Goal: Task Accomplishment & Management: Manage account settings

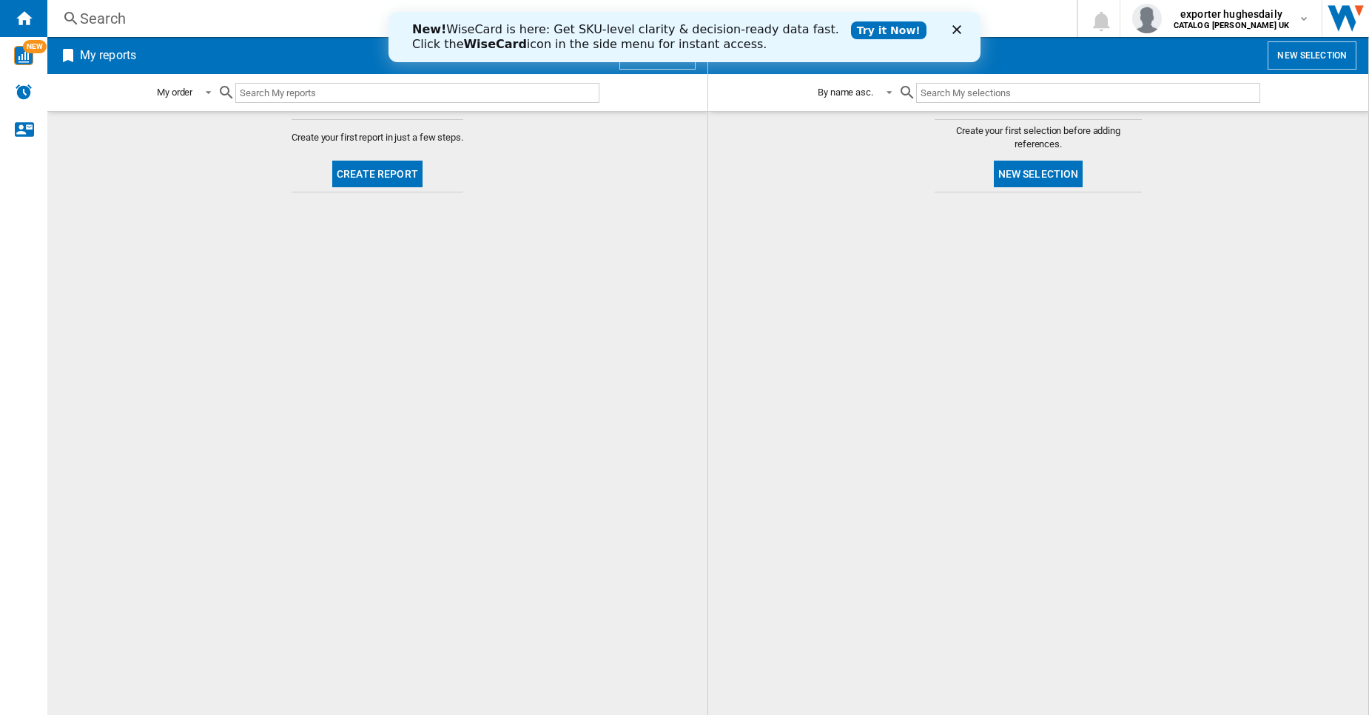
click at [962, 30] on div "Fermer" at bounding box center [959, 29] width 15 height 9
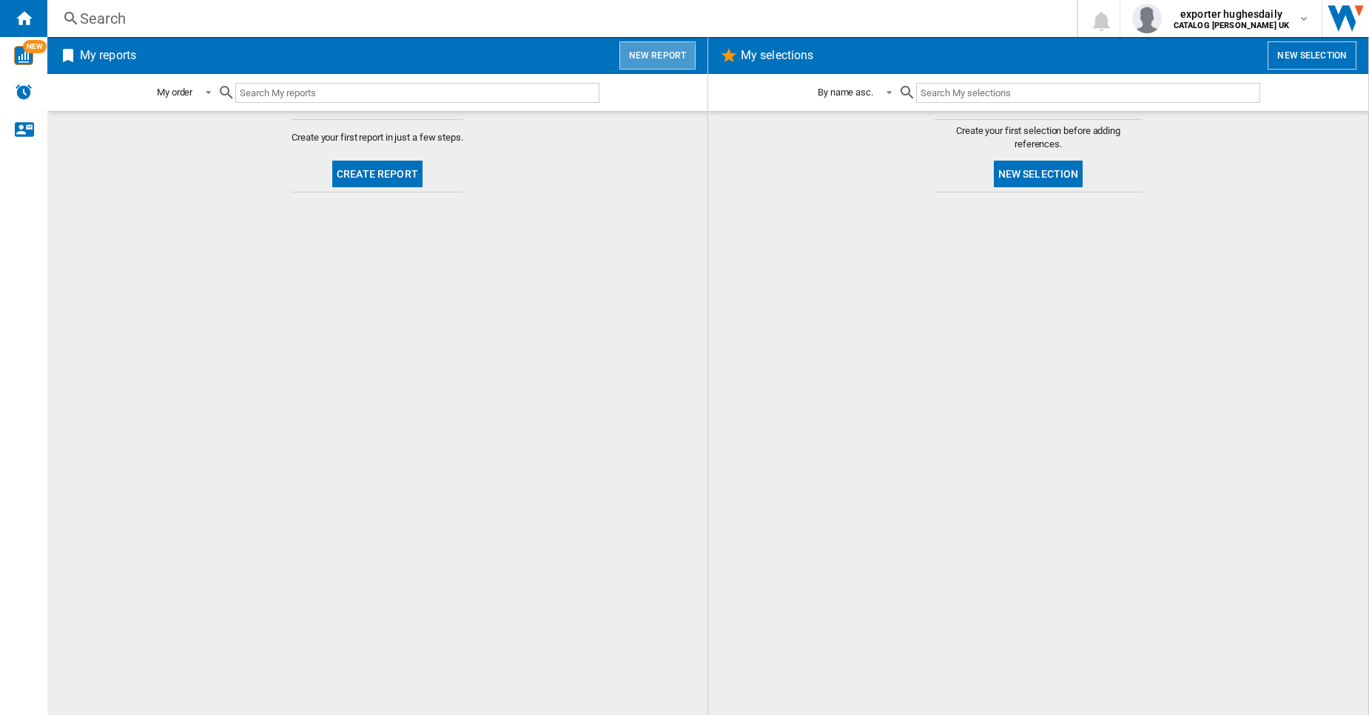
click at [656, 65] on button "New report" at bounding box center [657, 55] width 76 height 28
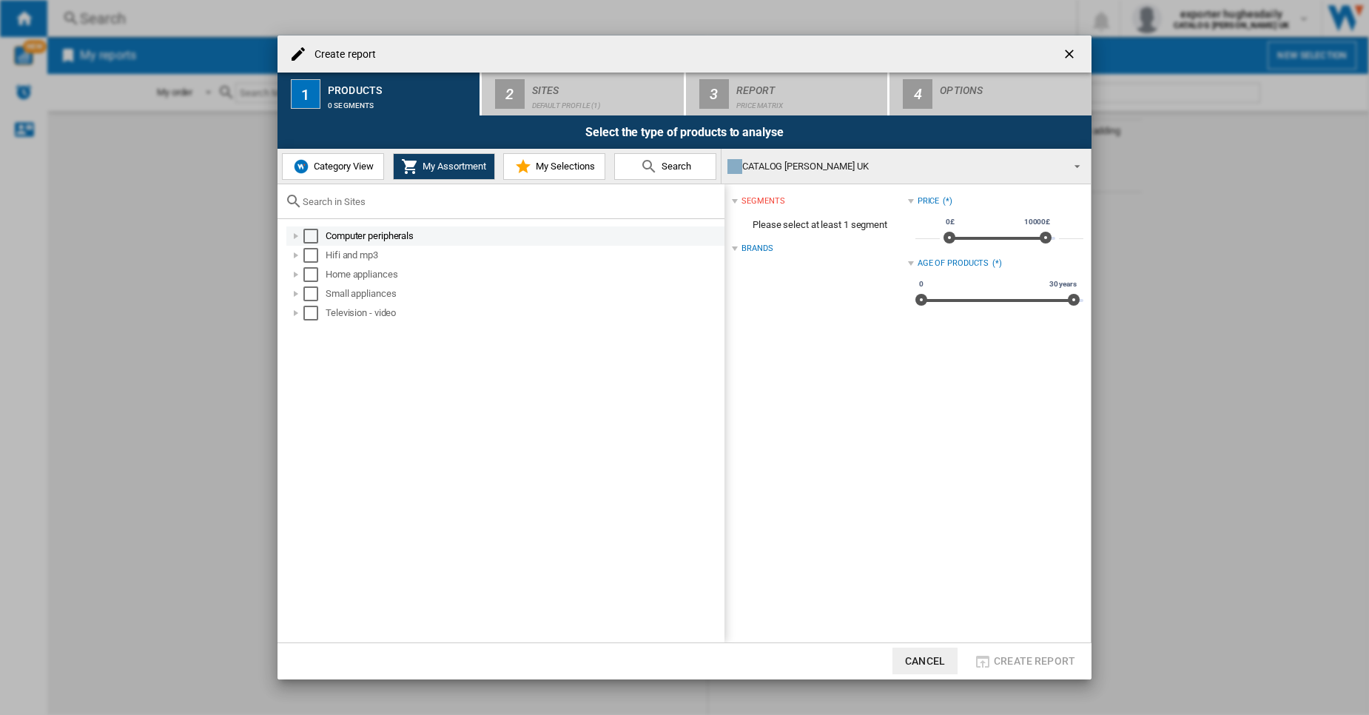
click at [311, 238] on div "Select" at bounding box center [310, 236] width 15 height 15
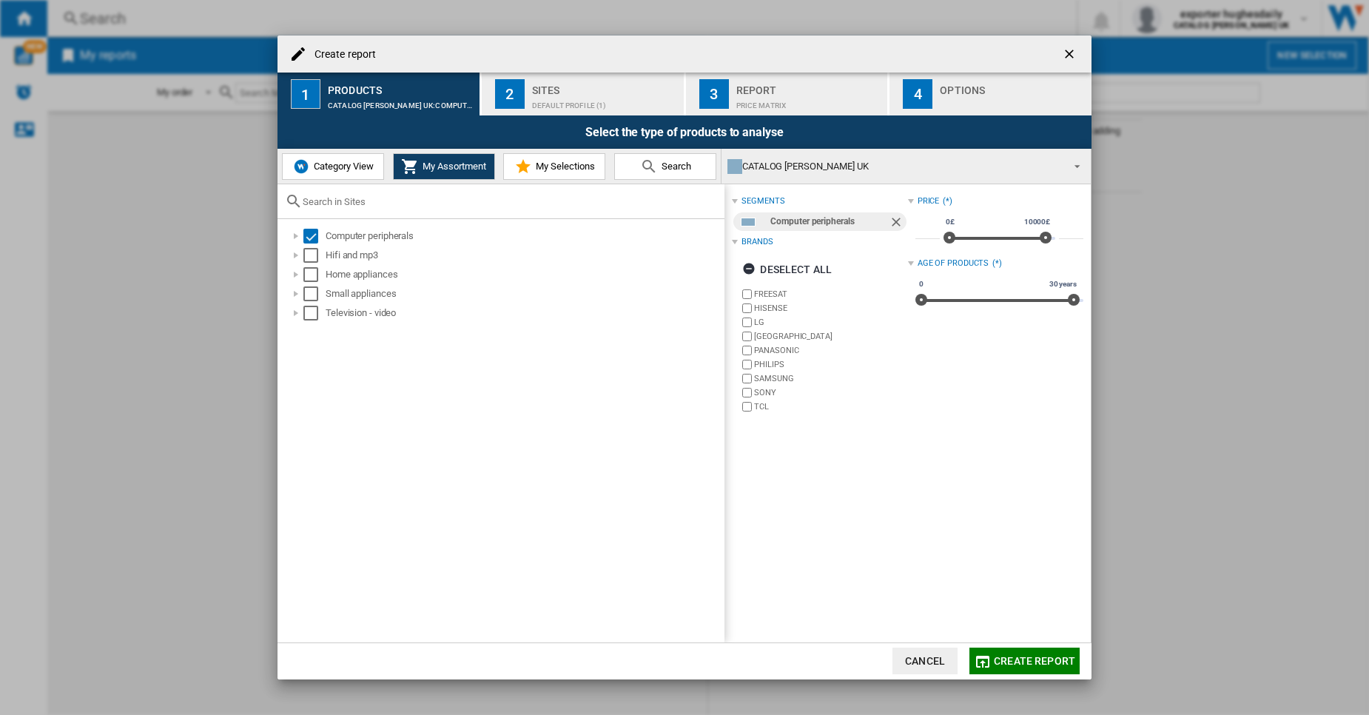
click at [573, 103] on div "Default profile (1)" at bounding box center [605, 102] width 146 height 16
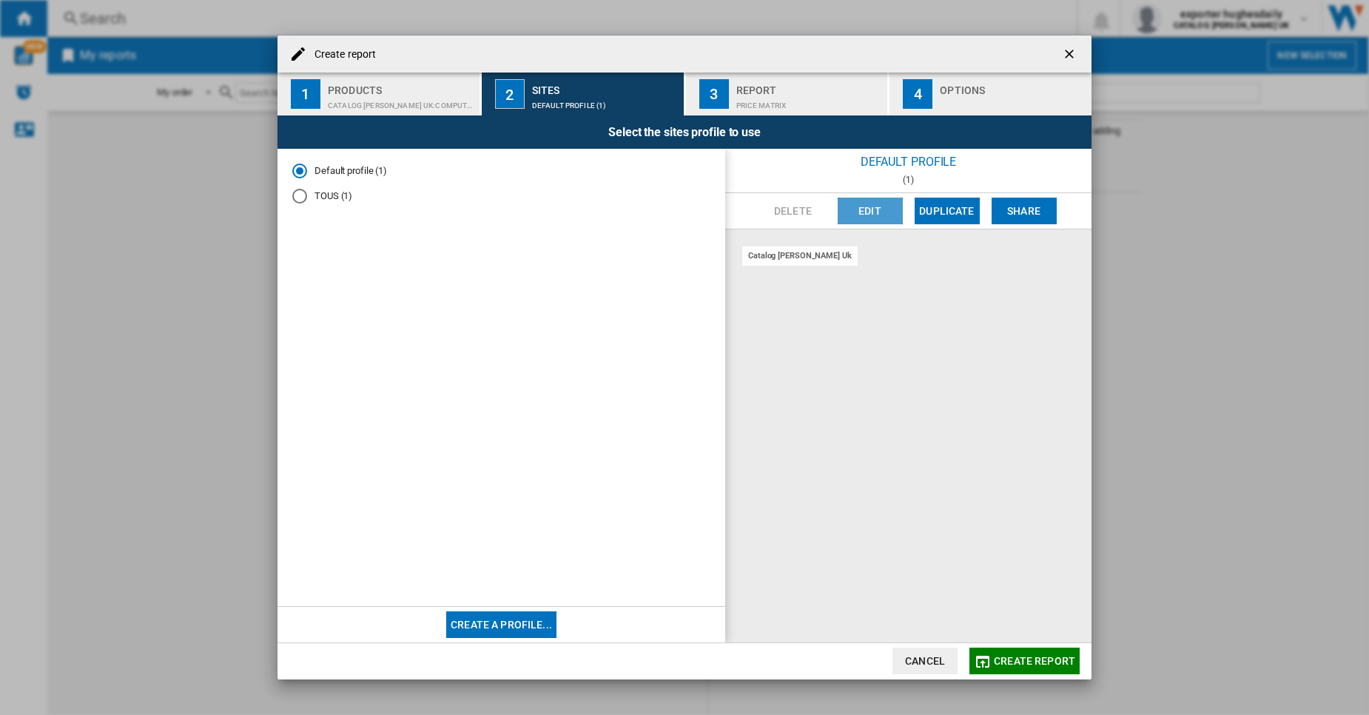
click at [882, 214] on button "Edit" at bounding box center [869, 211] width 65 height 27
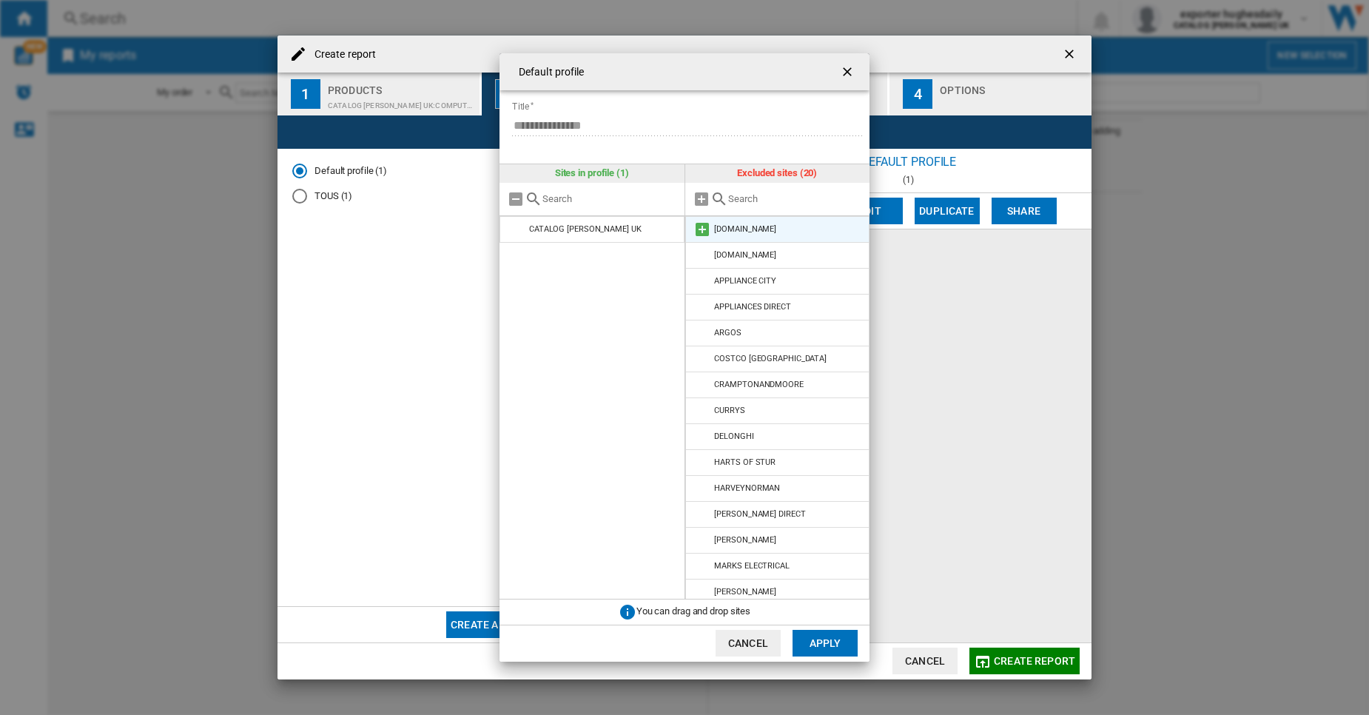
click at [700, 233] on md-icon at bounding box center [702, 229] width 18 height 18
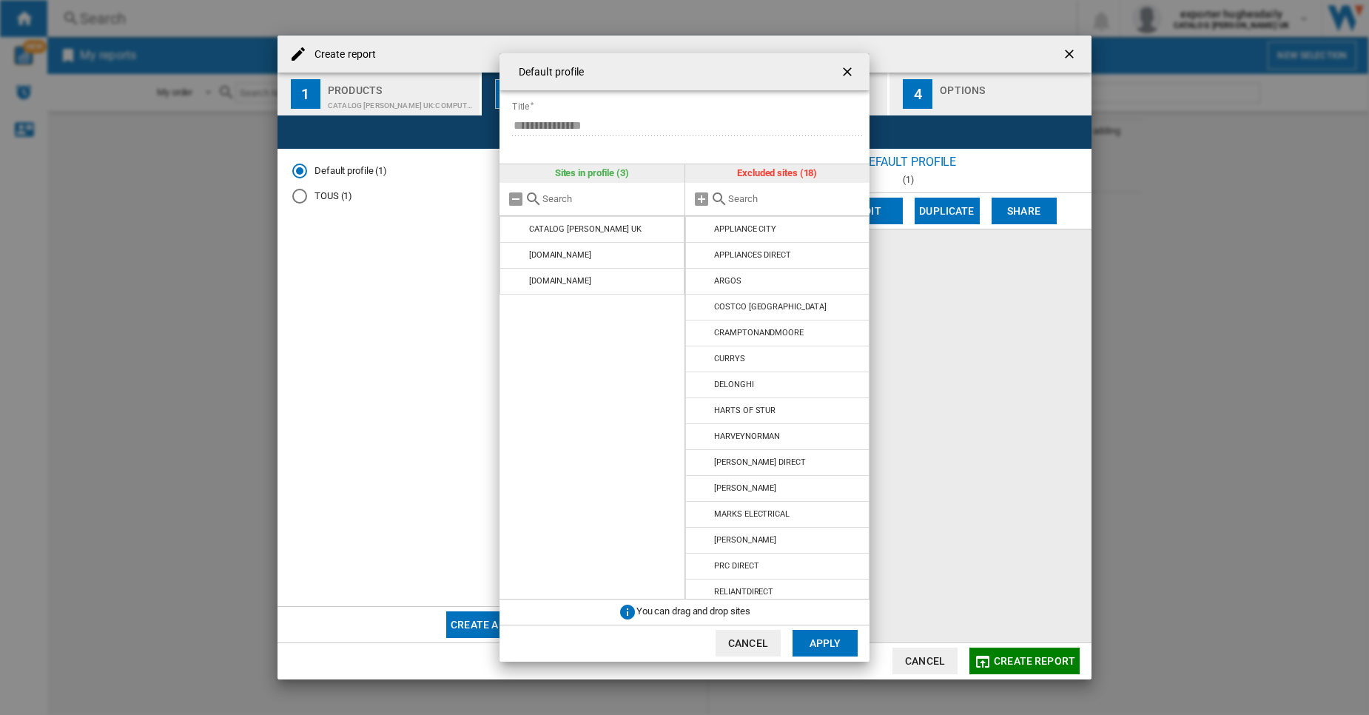
click at [700, 233] on md-icon at bounding box center [702, 229] width 18 height 18
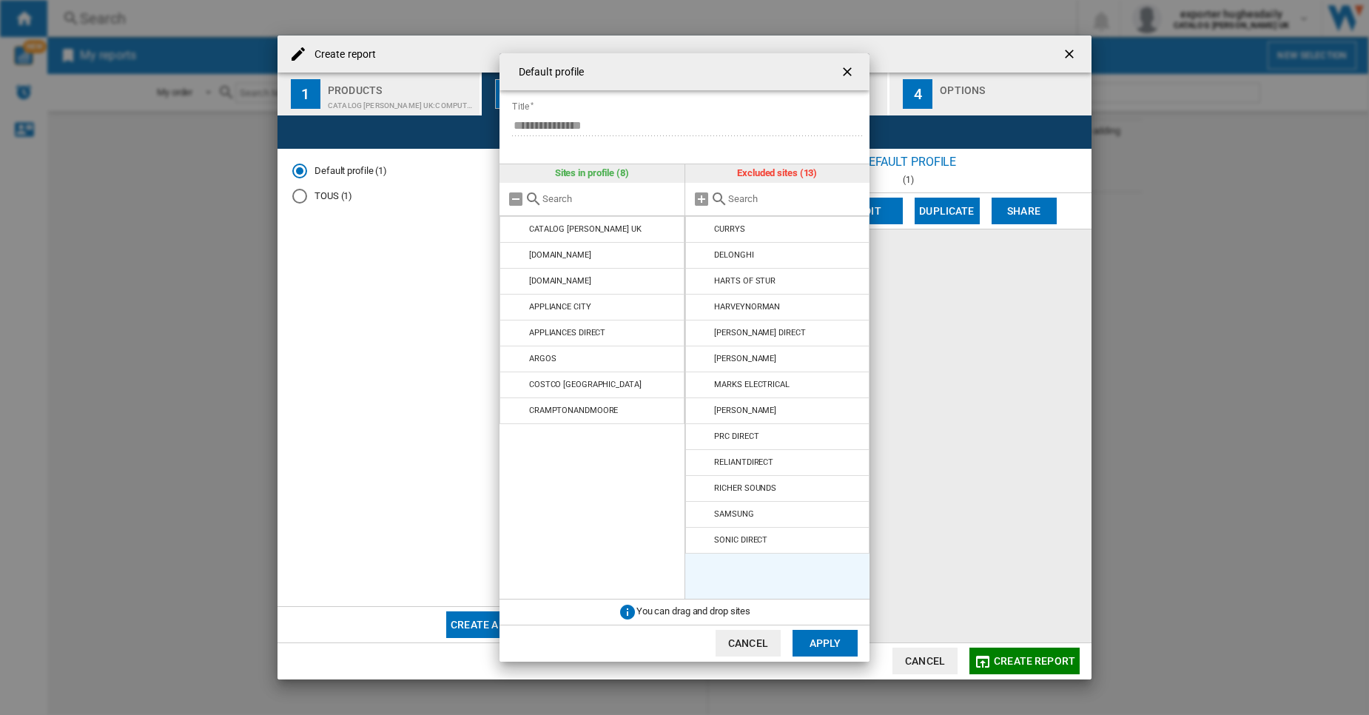
click at [700, 233] on md-icon at bounding box center [702, 229] width 18 height 18
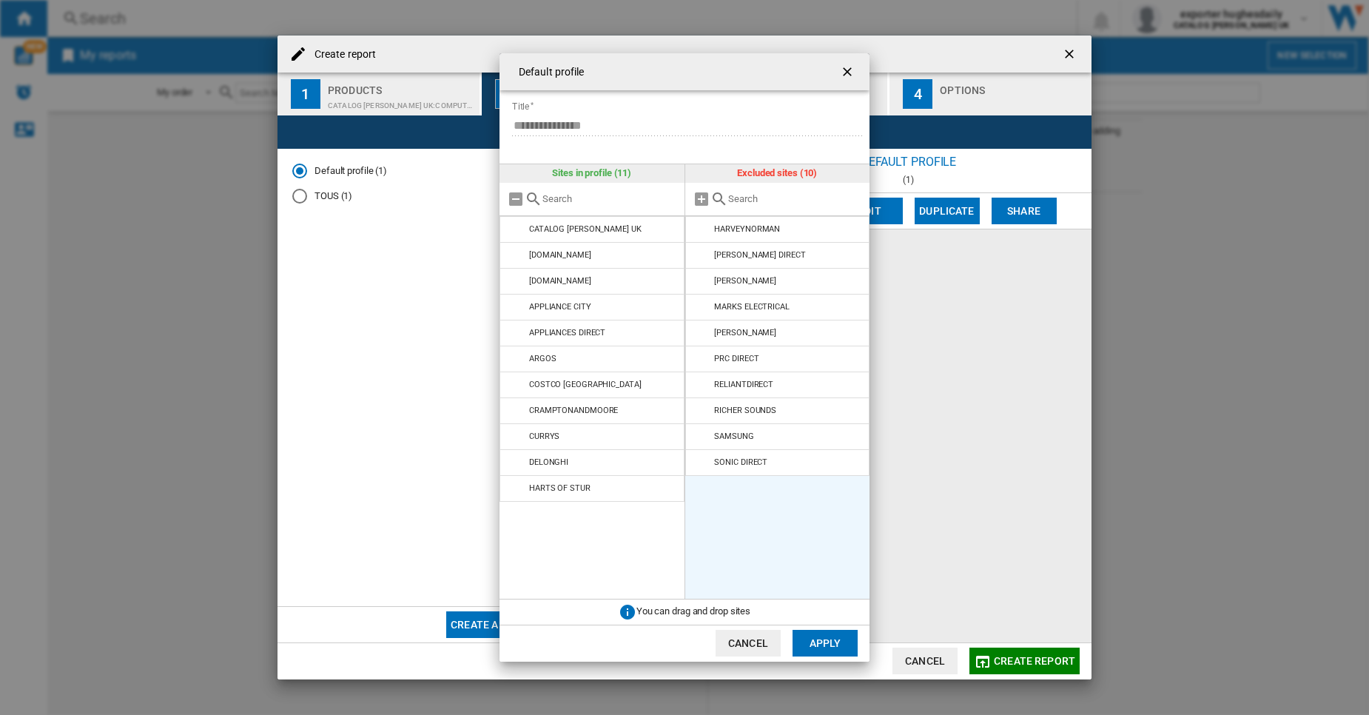
click at [700, 233] on md-icon at bounding box center [702, 229] width 18 height 18
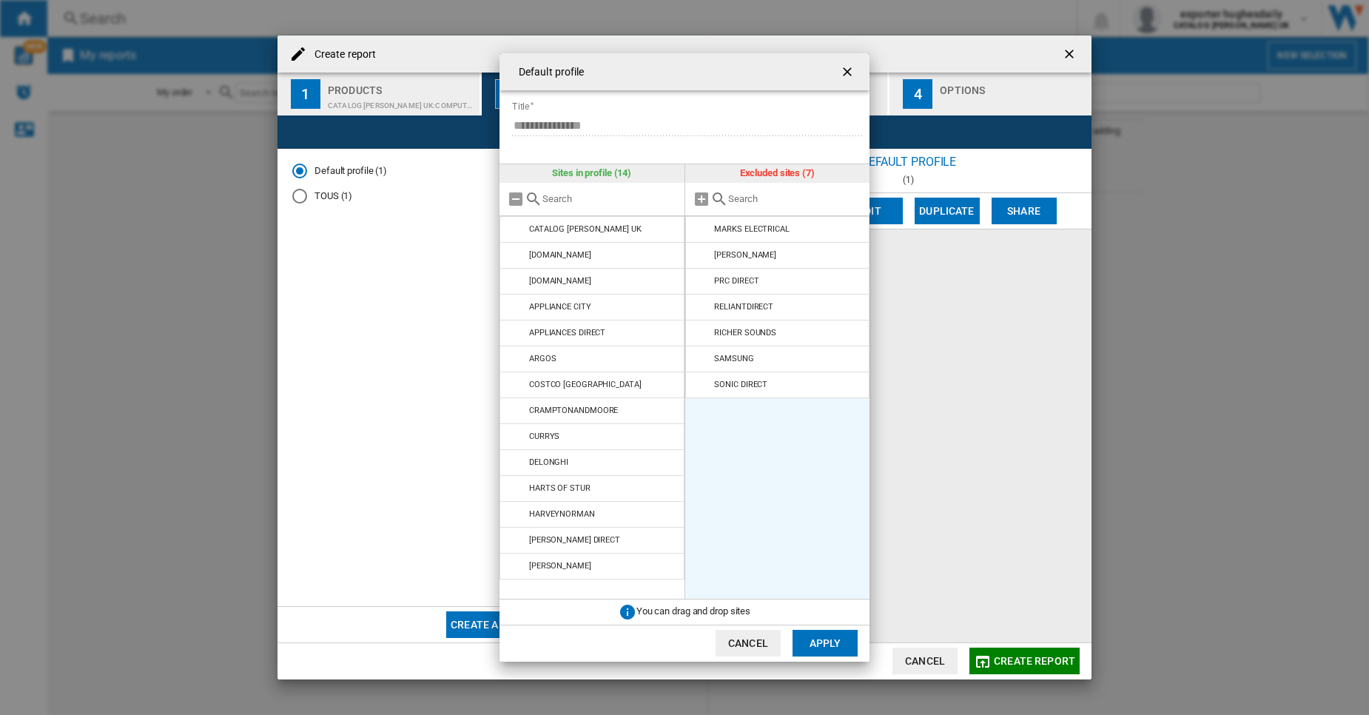
click at [700, 233] on md-icon at bounding box center [702, 229] width 18 height 18
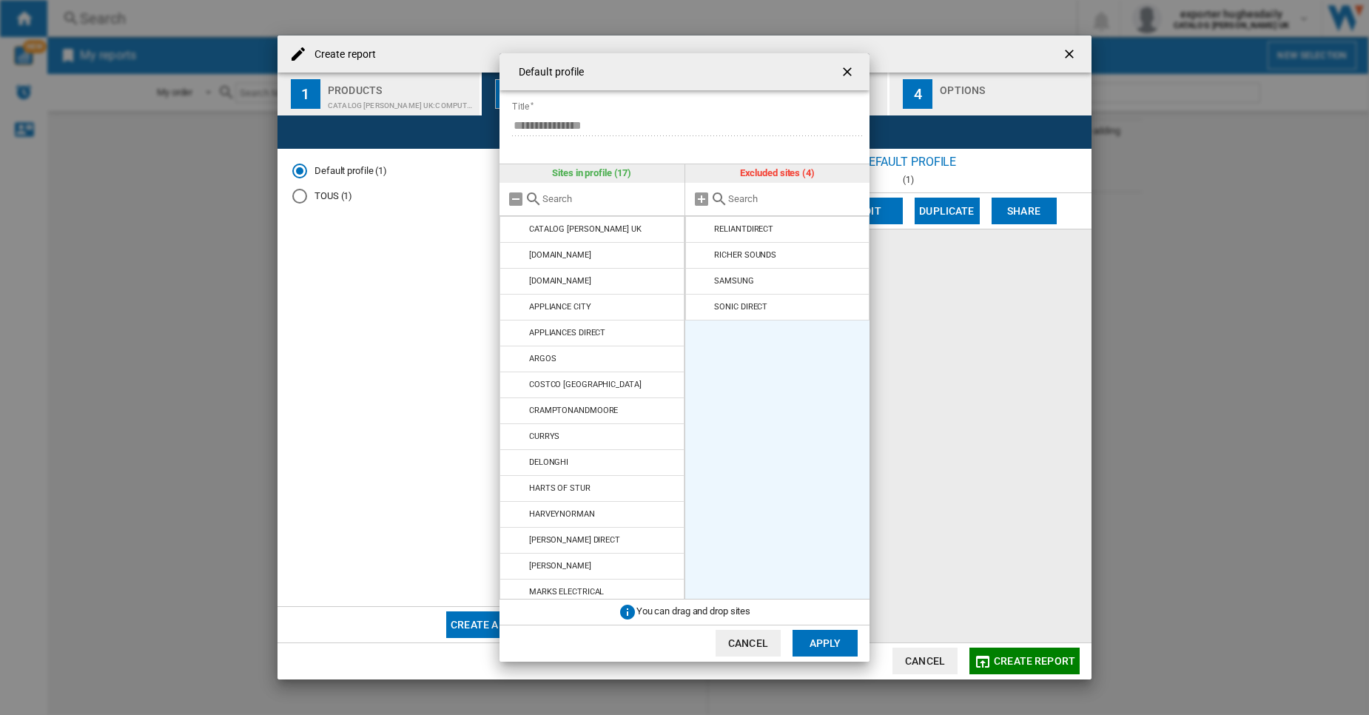
click at [700, 233] on md-icon at bounding box center [702, 229] width 18 height 18
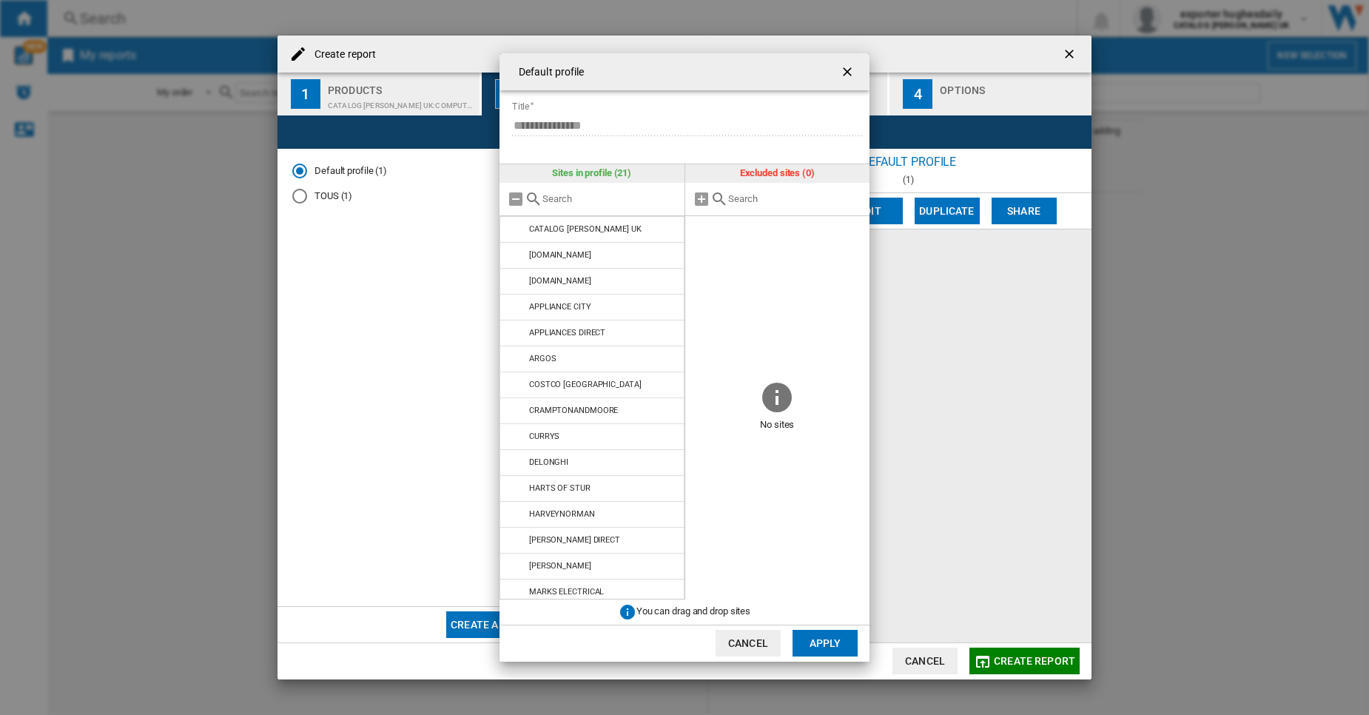
click at [843, 632] on button "Apply" at bounding box center [824, 643] width 65 height 27
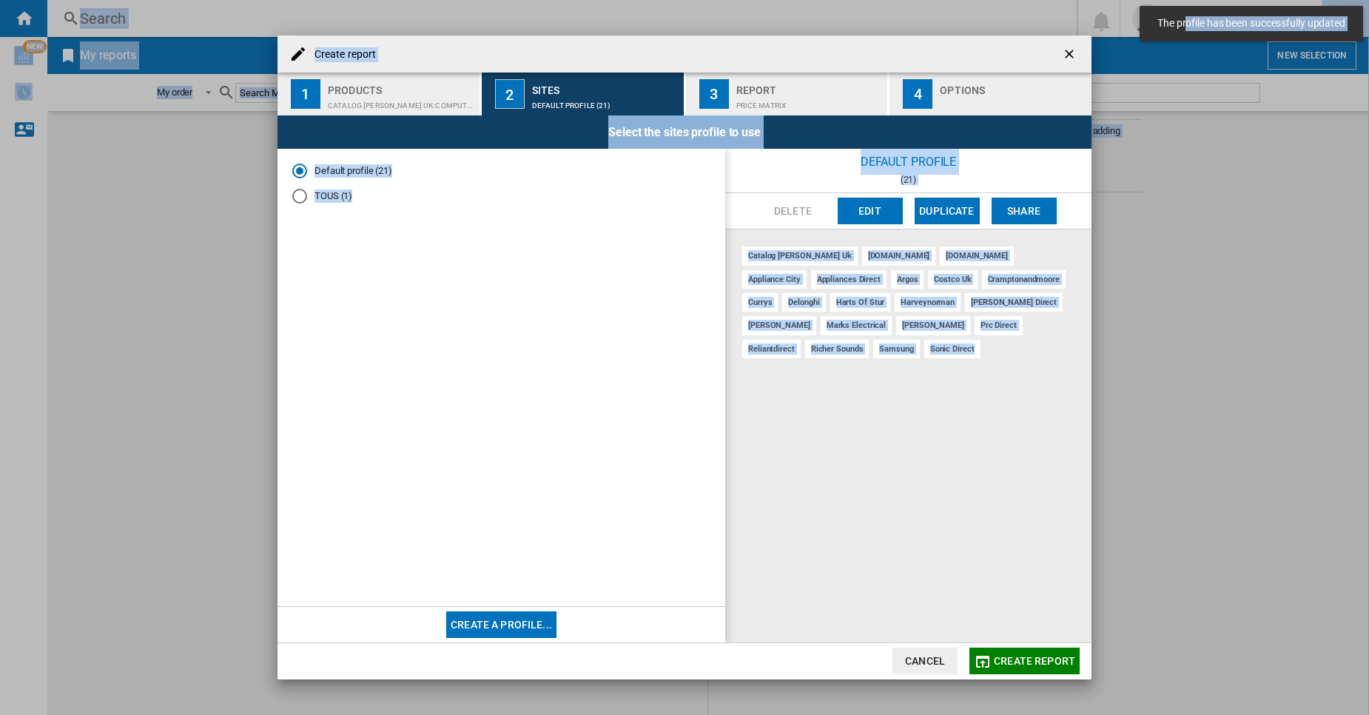
drag, startPoint x: 986, startPoint y: 687, endPoint x: 1264, endPoint y: -84, distance: 819.2
click at [1264, 0] on html "The profile has been successfully updated In order to access Insight, please lo…" at bounding box center [684, 357] width 1369 height 715
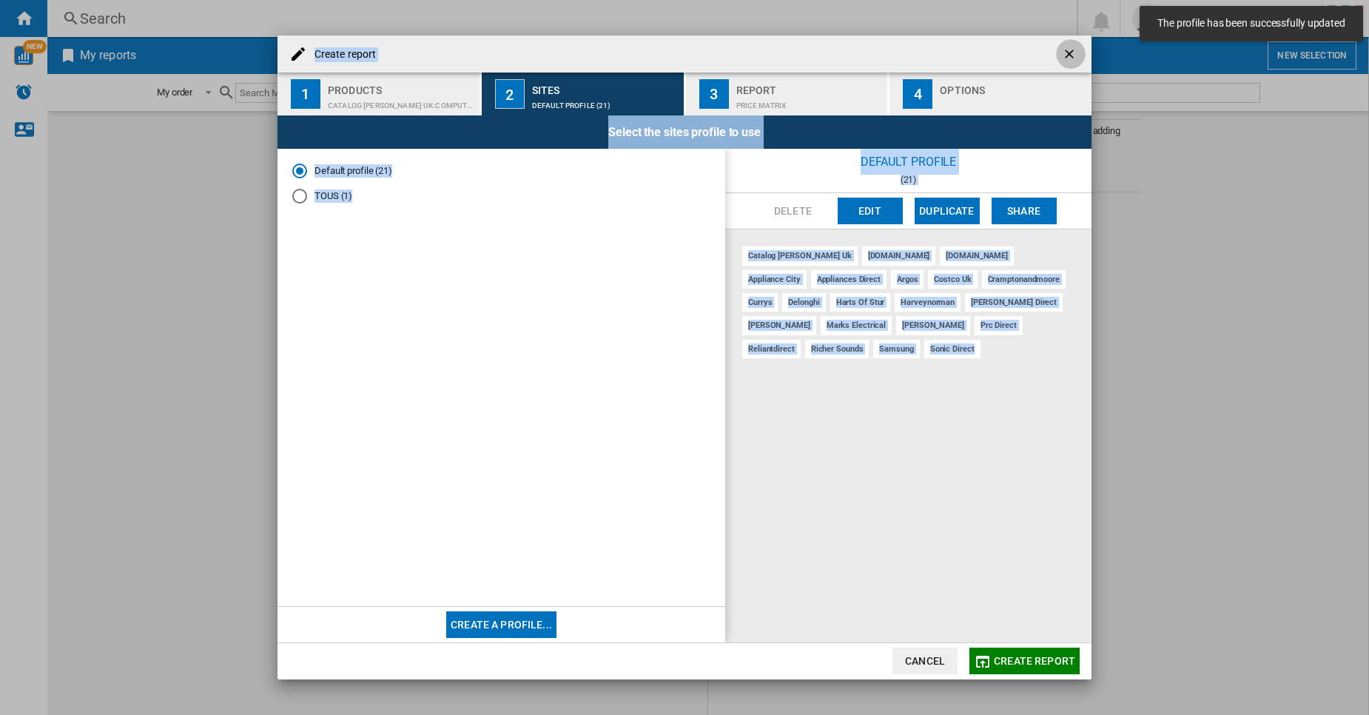
click at [1067, 61] on ng-md-icon "getI18NText('BUTTONS.CLOSE_DIALOG')" at bounding box center [1071, 56] width 18 height 18
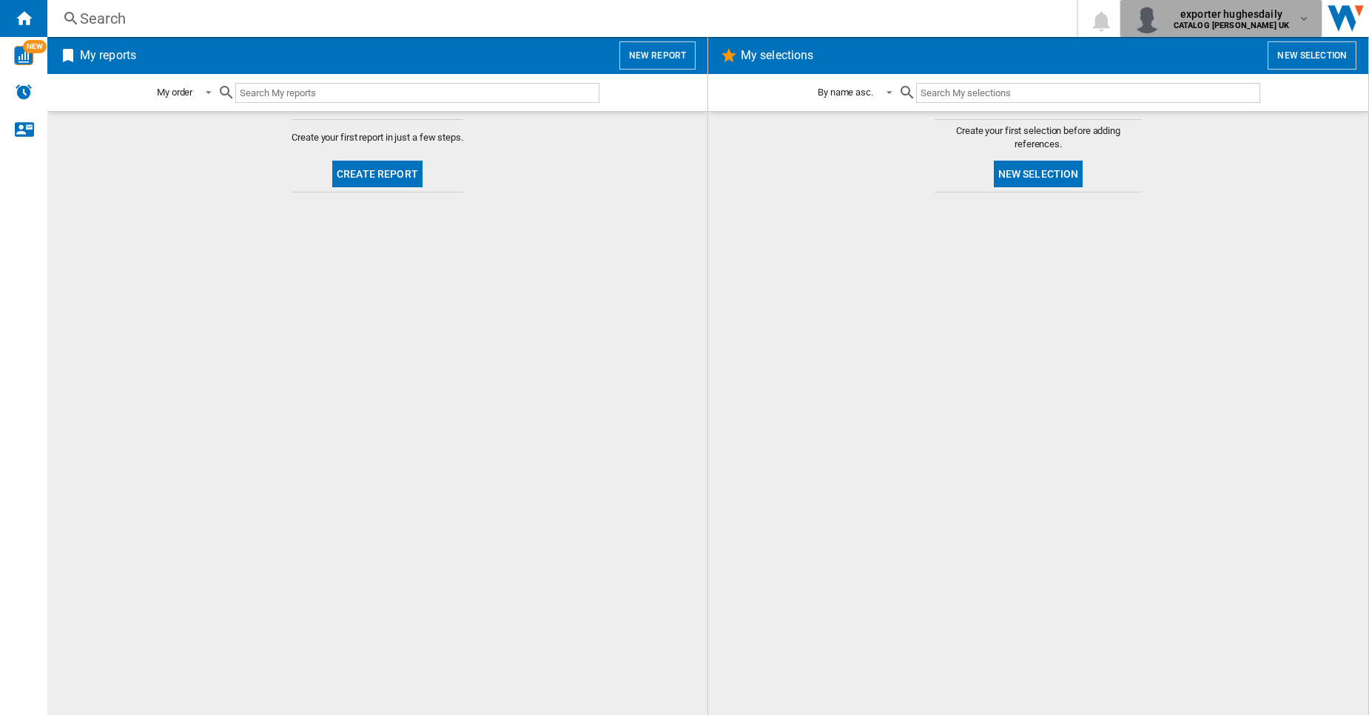
click at [1295, 27] on div "exporter hughesdaily CATALOG [PERSON_NAME] UK" at bounding box center [1232, 19] width 130 height 24
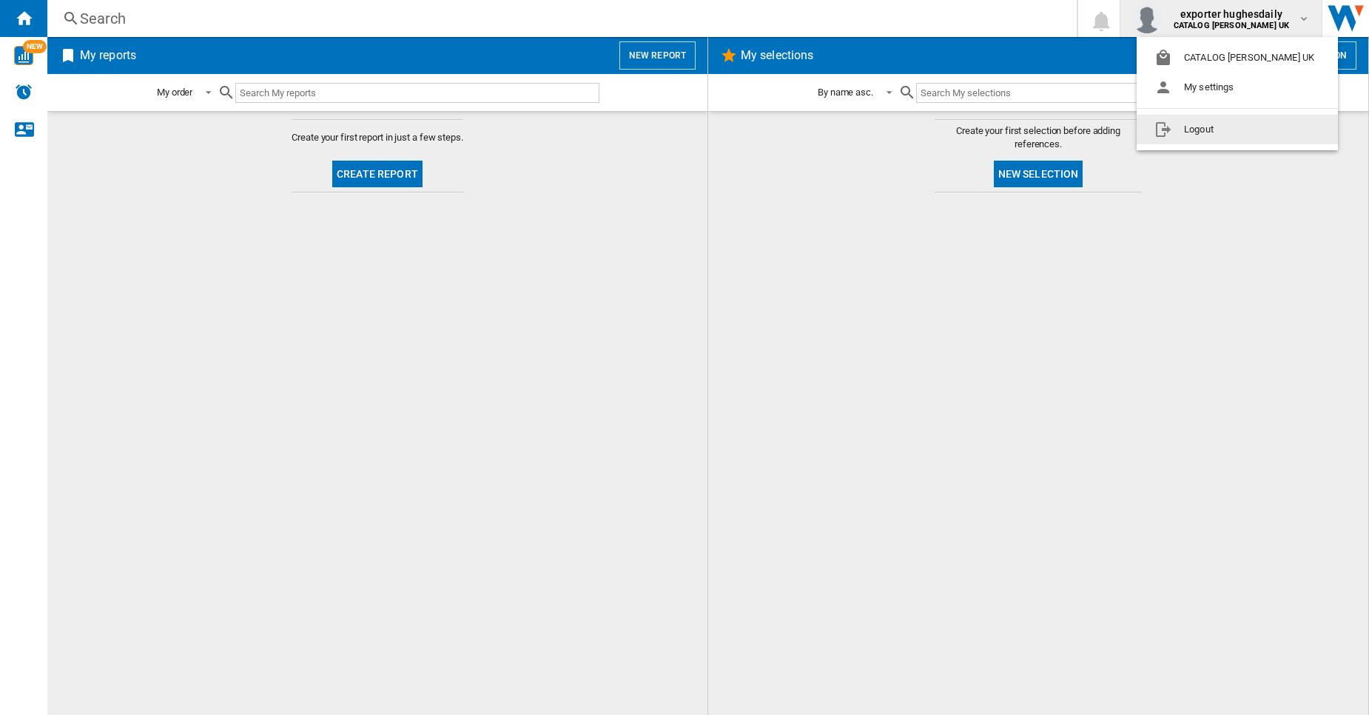
click at [1218, 123] on button "Logout" at bounding box center [1236, 130] width 201 height 30
